Goal: Task Accomplishment & Management: Manage account settings

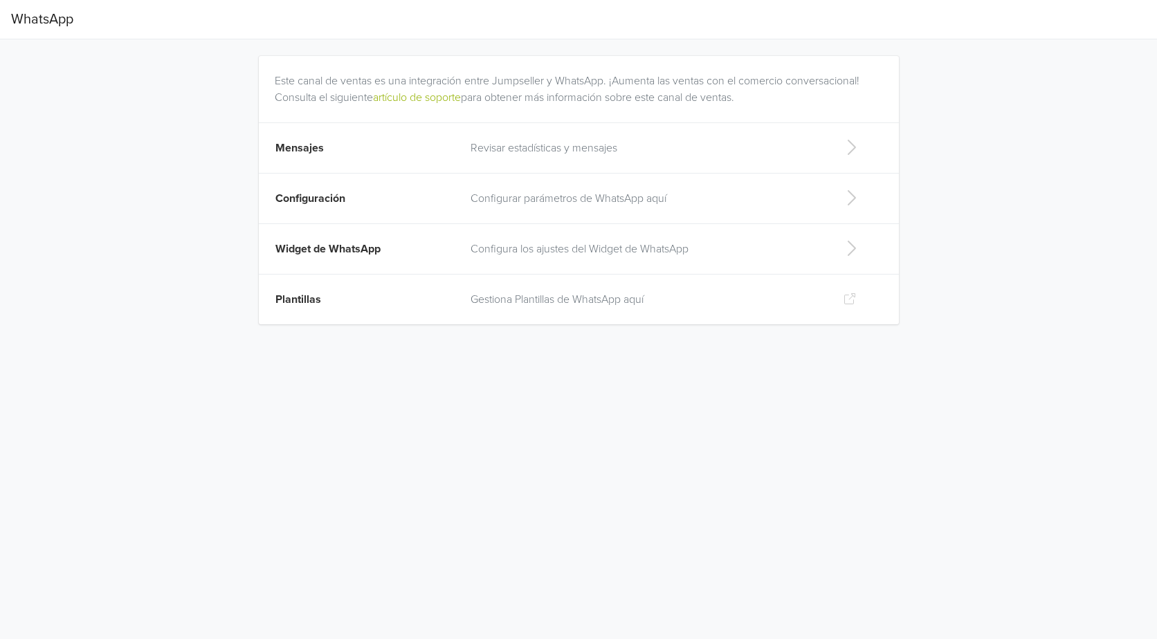
click at [851, 144] on icon at bounding box center [851, 147] width 28 height 22
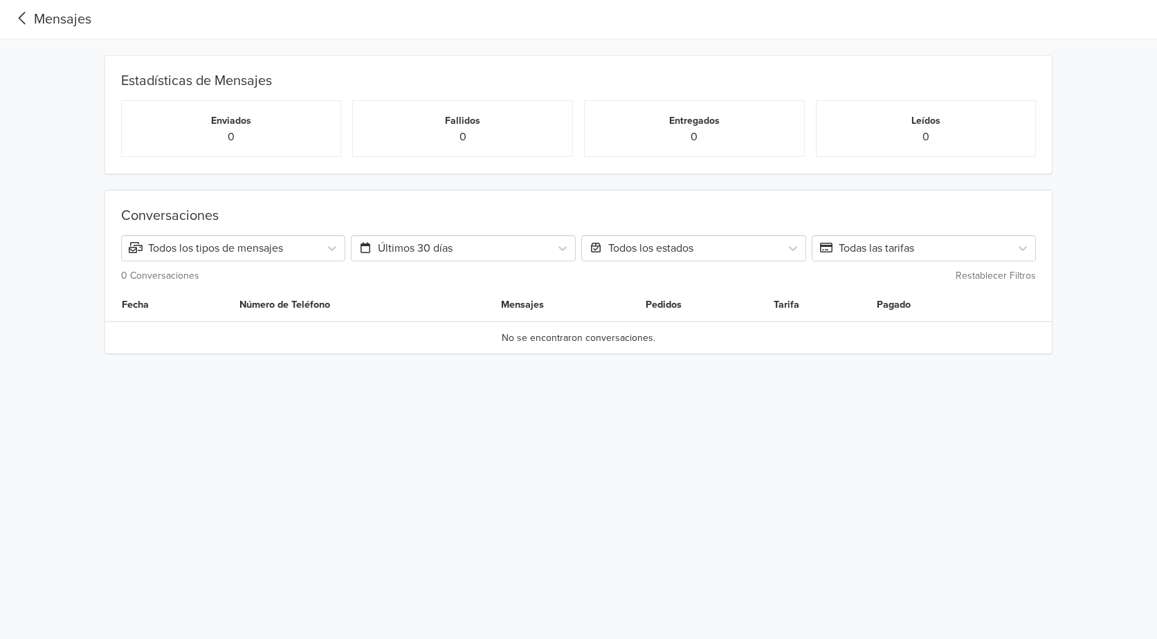
click at [30, 15] on icon at bounding box center [22, 18] width 23 height 19
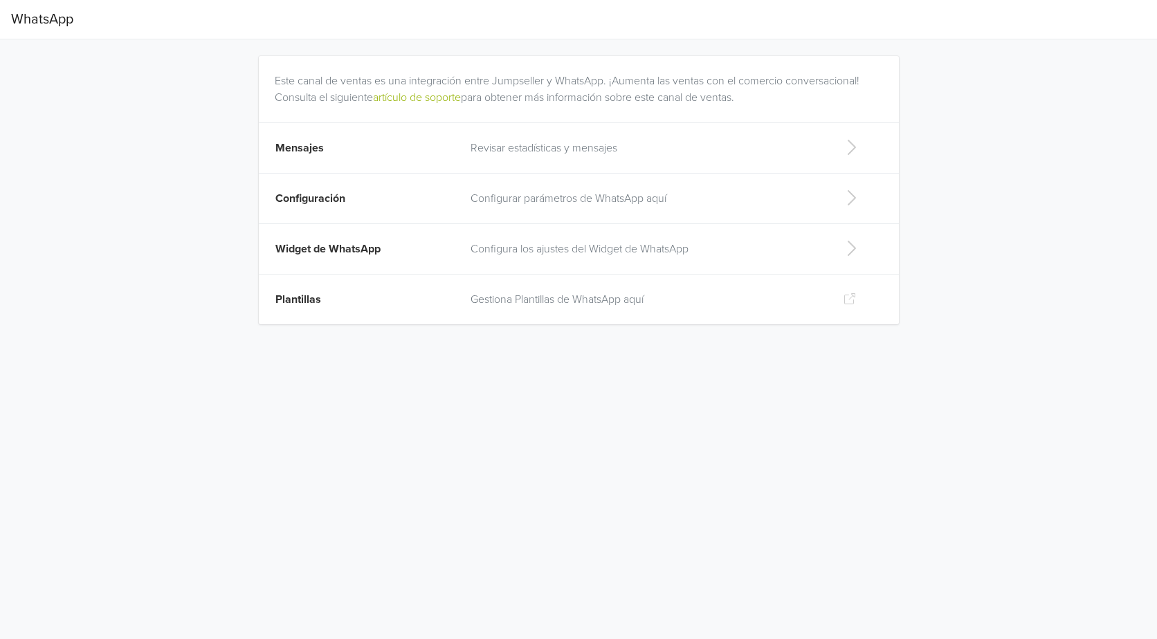
click at [853, 198] on icon at bounding box center [851, 198] width 28 height 22
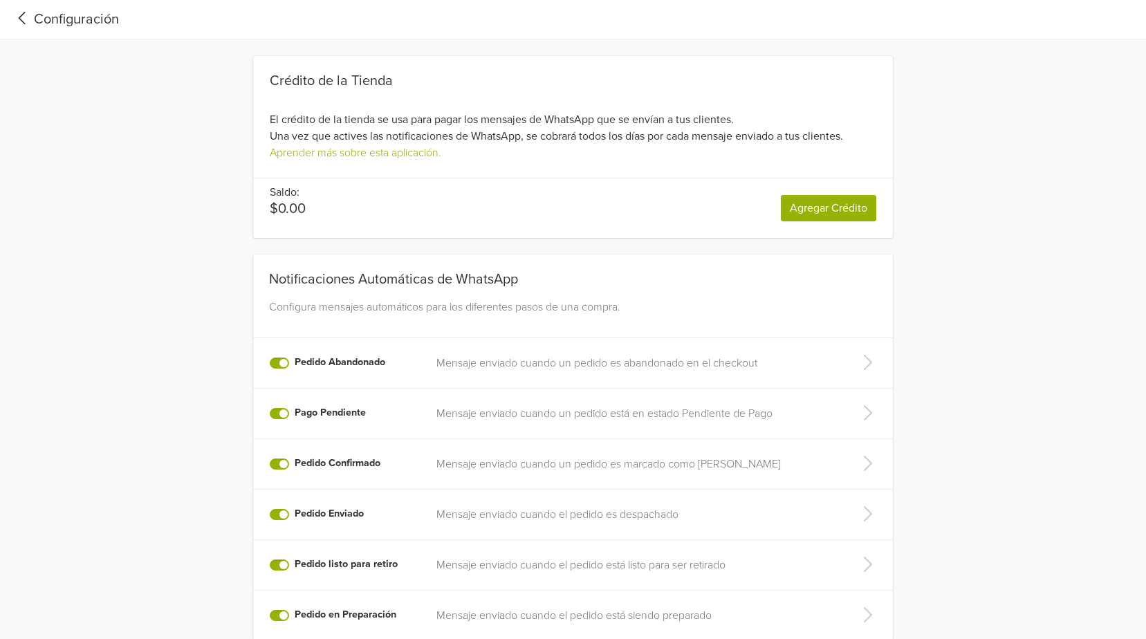
click at [20, 14] on icon at bounding box center [22, 18] width 23 height 19
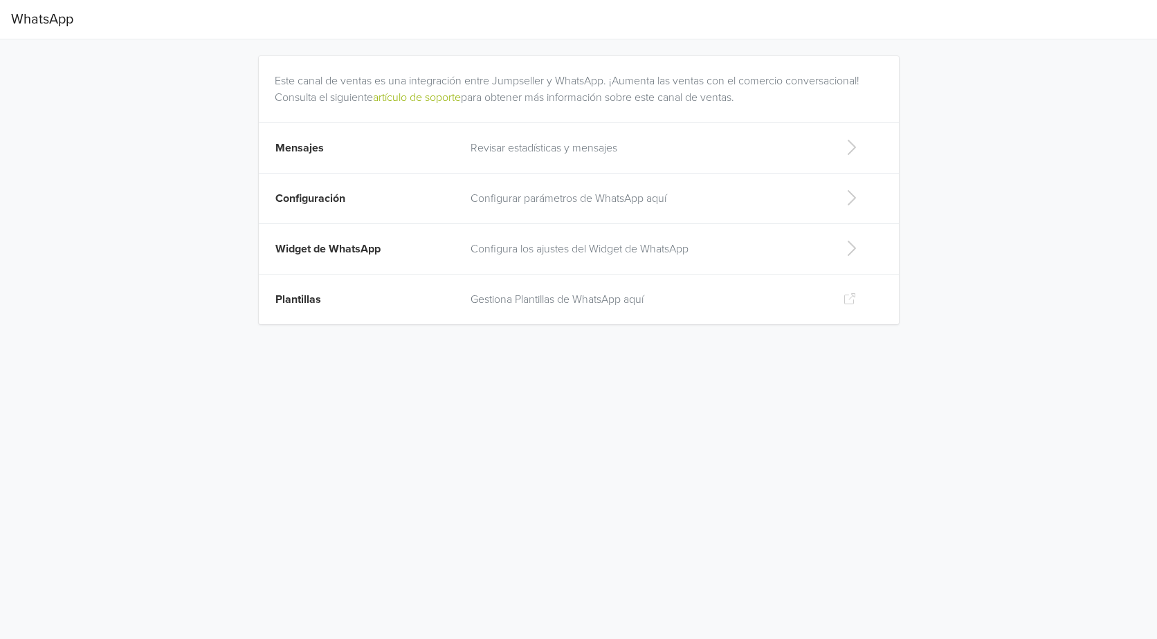
click at [857, 247] on icon at bounding box center [851, 248] width 28 height 22
select select "rb"
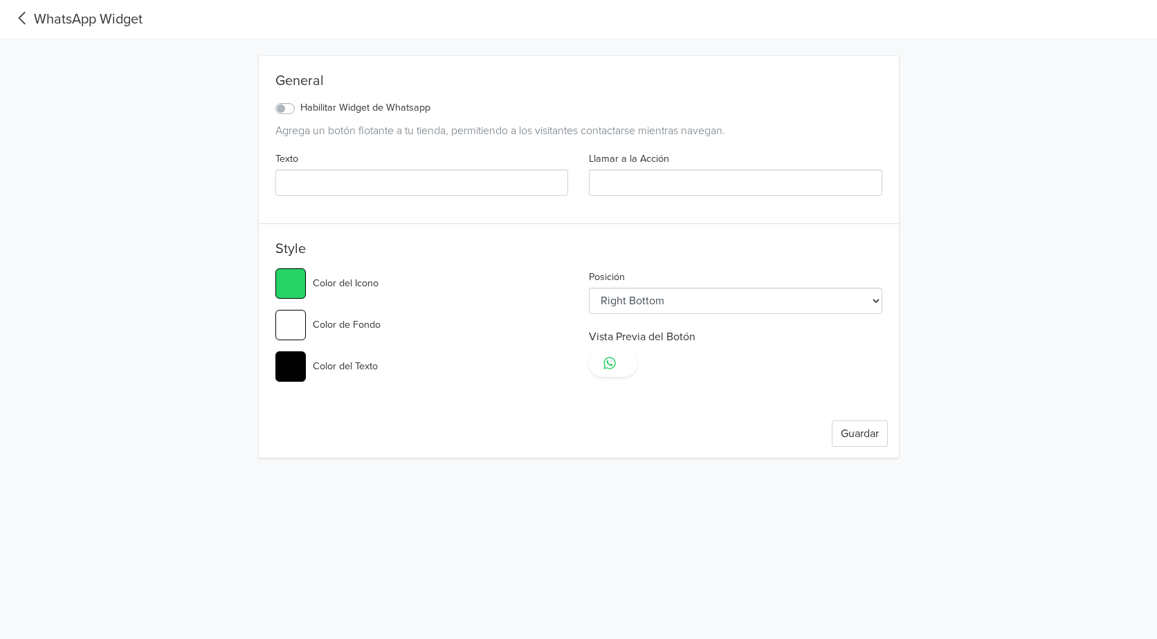
type input "#25d366"
select select "lt"
click at [26, 16] on icon at bounding box center [22, 18] width 23 height 19
